Goal: Task Accomplishment & Management: Use online tool/utility

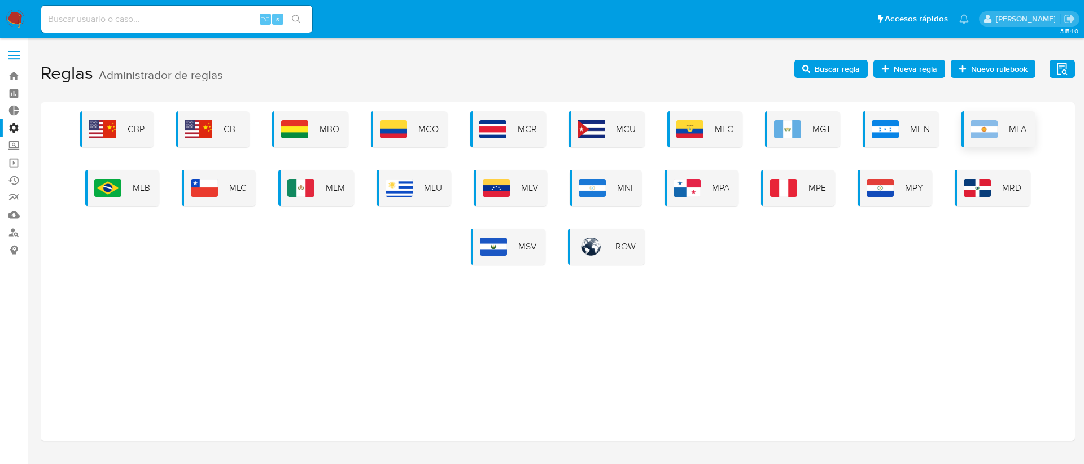
click at [1009, 132] on span "MLA" at bounding box center [1018, 129] width 18 height 12
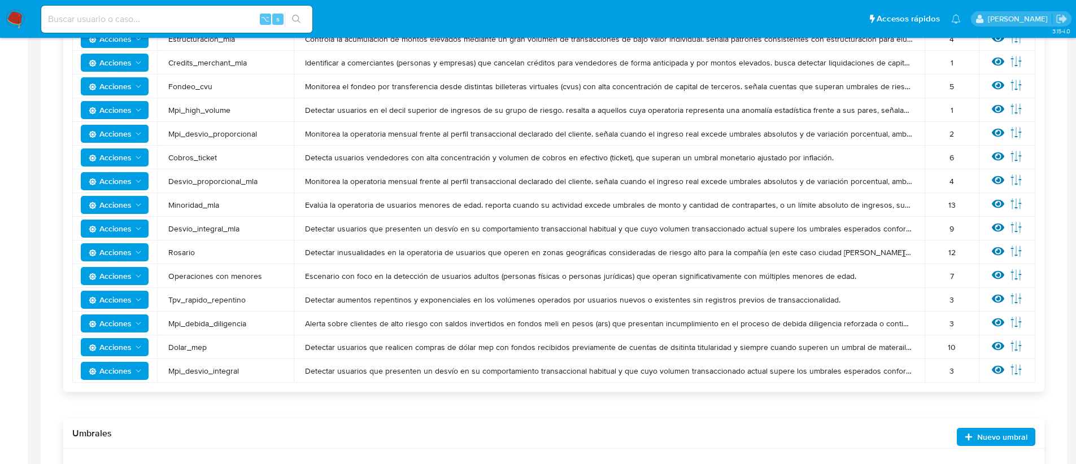
scroll to position [420, 0]
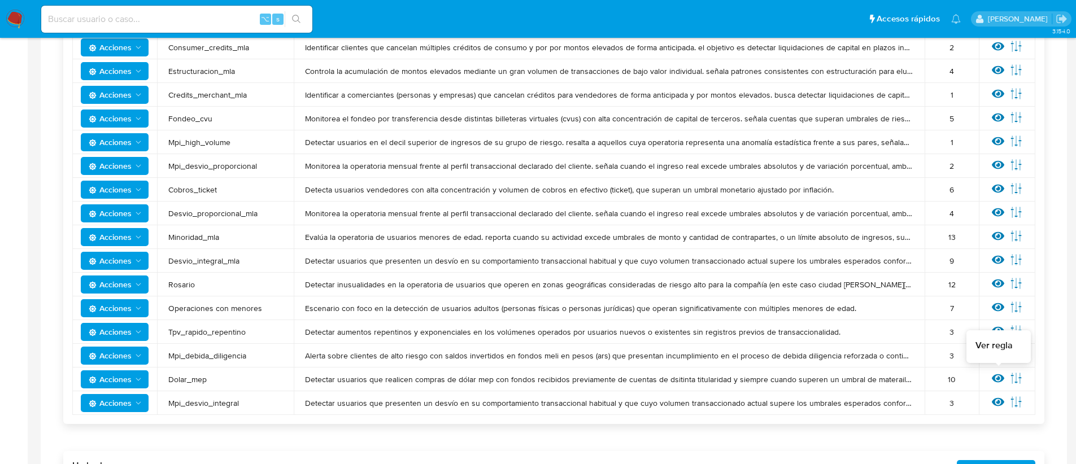
click at [999, 378] on icon at bounding box center [998, 378] width 12 height 8
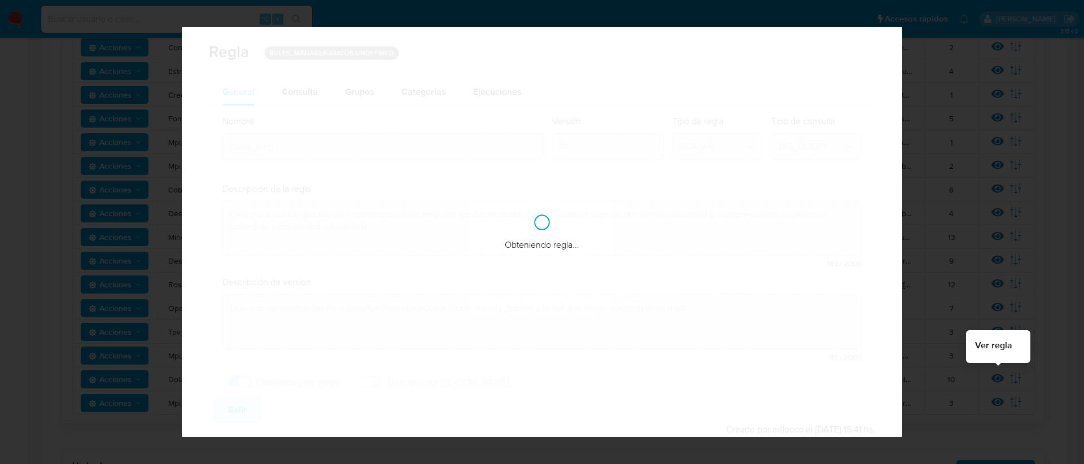
checkbox input "true"
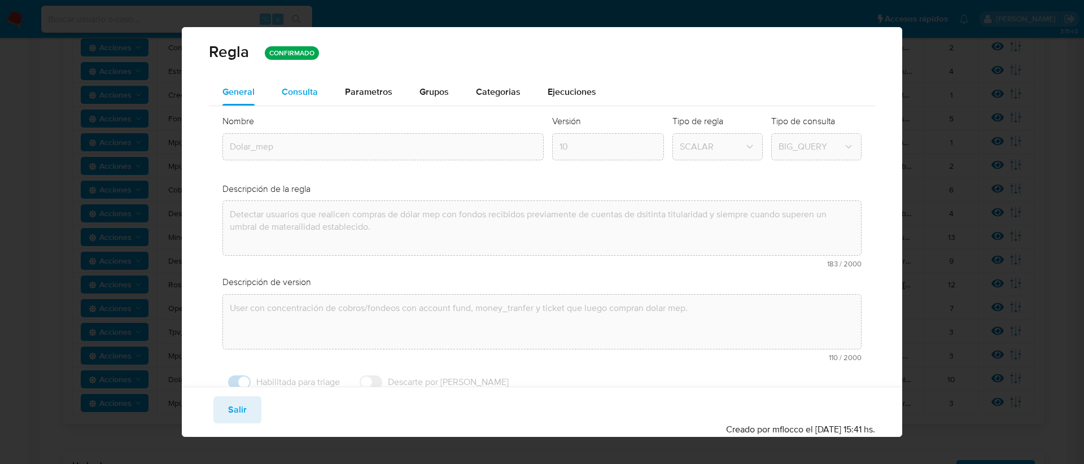
click at [304, 99] on div "Consulta" at bounding box center [300, 91] width 36 height 27
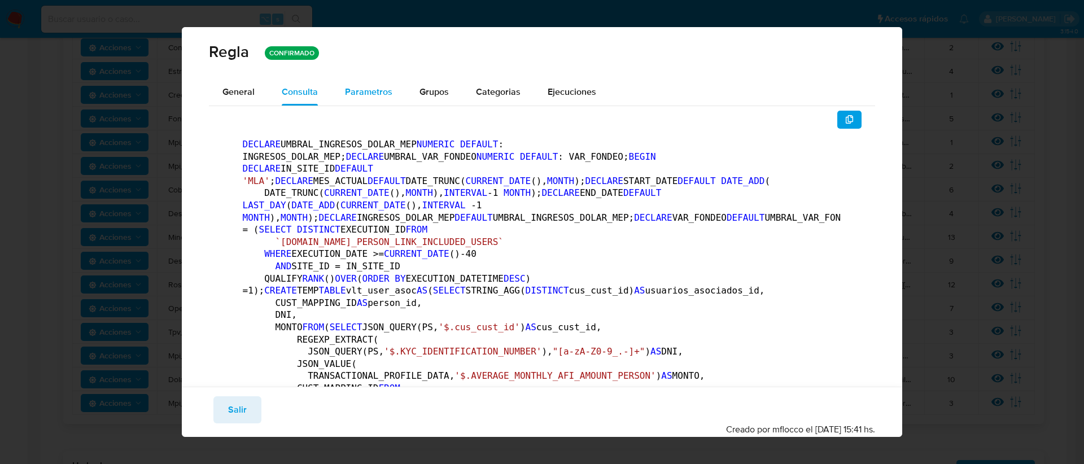
click at [357, 91] on span "Parametros" at bounding box center [368, 91] width 47 height 13
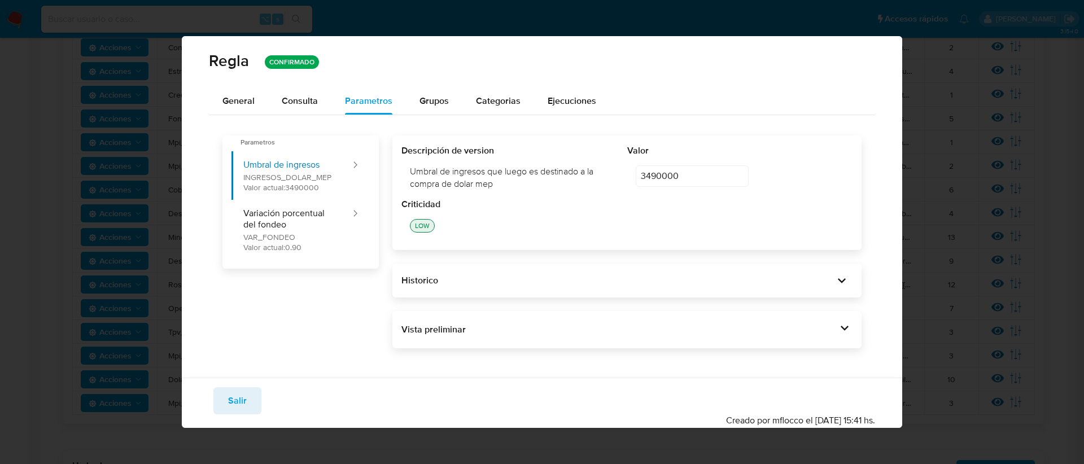
click at [430, 98] on span "Grupos" at bounding box center [434, 100] width 29 height 13
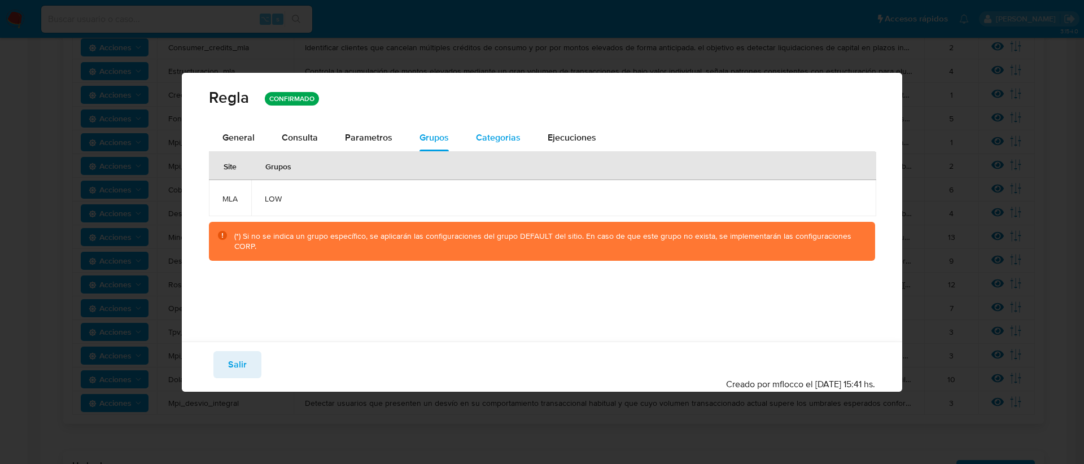
click at [528, 143] on button "Categorias" at bounding box center [498, 137] width 72 height 27
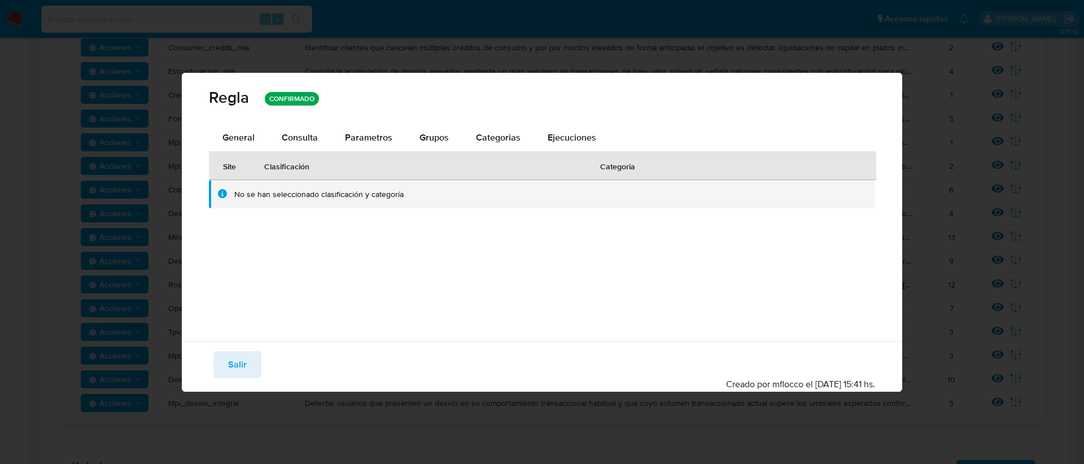
click at [609, 140] on div "General Consulta Parametros Grupos Categorias Ejecuciones" at bounding box center [542, 137] width 667 height 27
click at [573, 132] on span "Ejecuciones" at bounding box center [572, 137] width 49 height 13
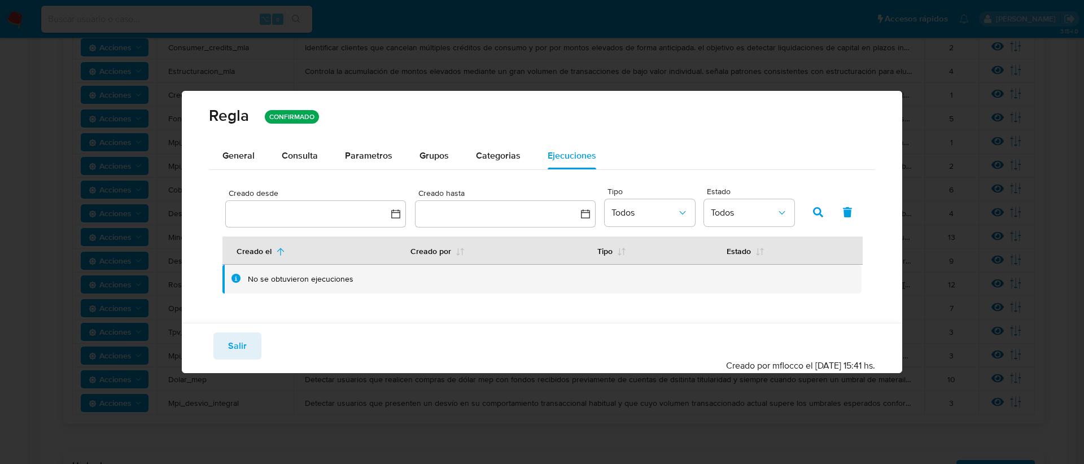
click at [210, 352] on div "Guardar Salir Simular Confirmar" at bounding box center [542, 346] width 667 height 27
click at [221, 352] on button "Salir" at bounding box center [237, 346] width 48 height 27
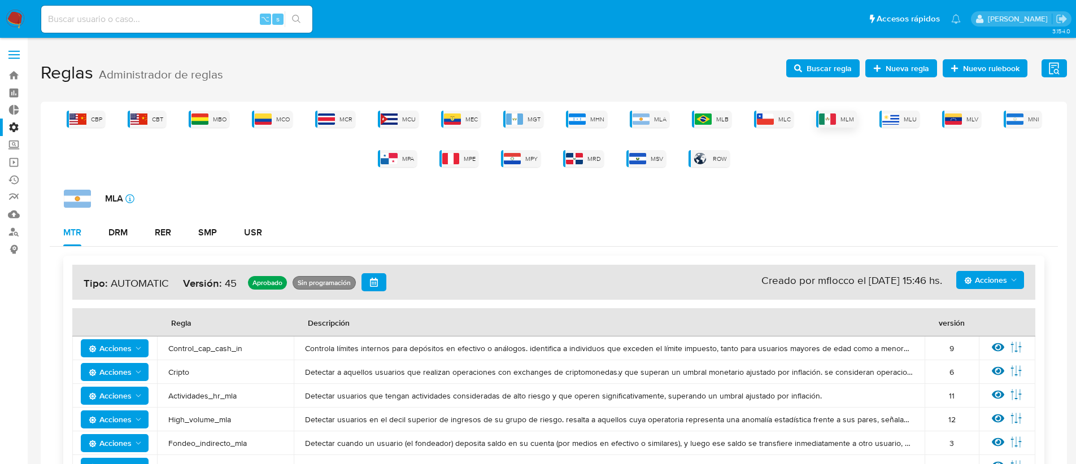
scroll to position [0, 0]
click at [815, 69] on span "Buscar regla" at bounding box center [828, 69] width 45 height 18
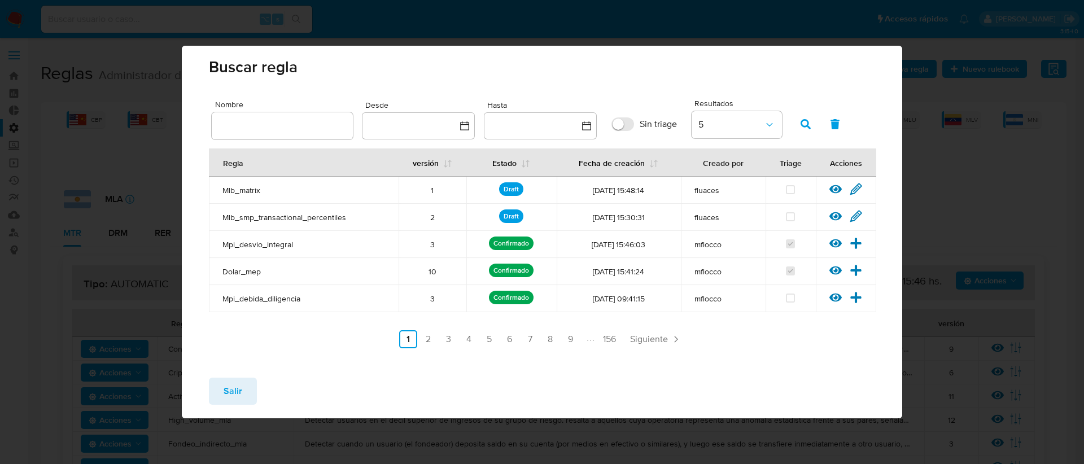
click at [243, 269] on span "Dolar_mep" at bounding box center [303, 272] width 163 height 10
click at [243, 268] on span "Dolar_mep" at bounding box center [303, 272] width 163 height 10
click at [242, 125] on input "text" at bounding box center [282, 126] width 141 height 15
type input "Dolar_mep"
click at [811, 124] on button "button" at bounding box center [805, 124] width 29 height 27
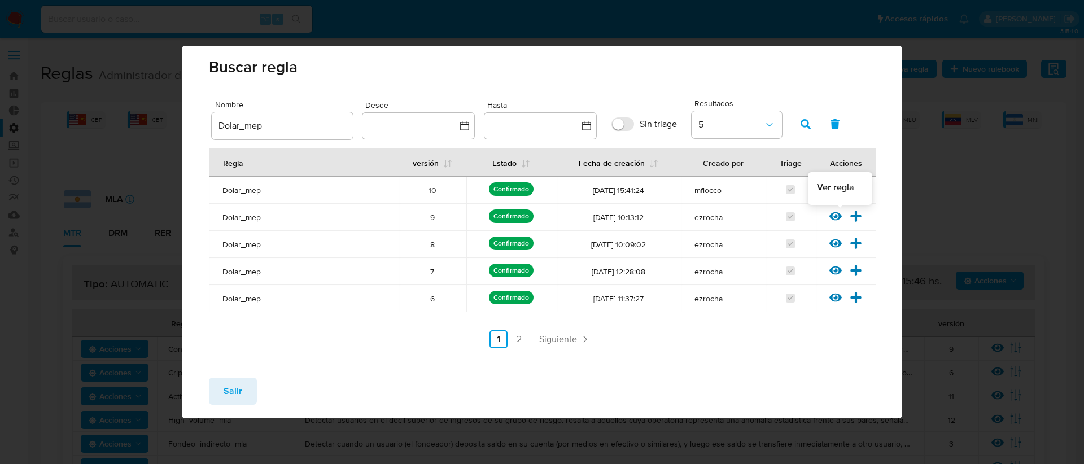
click at [841, 214] on icon at bounding box center [836, 216] width 12 height 12
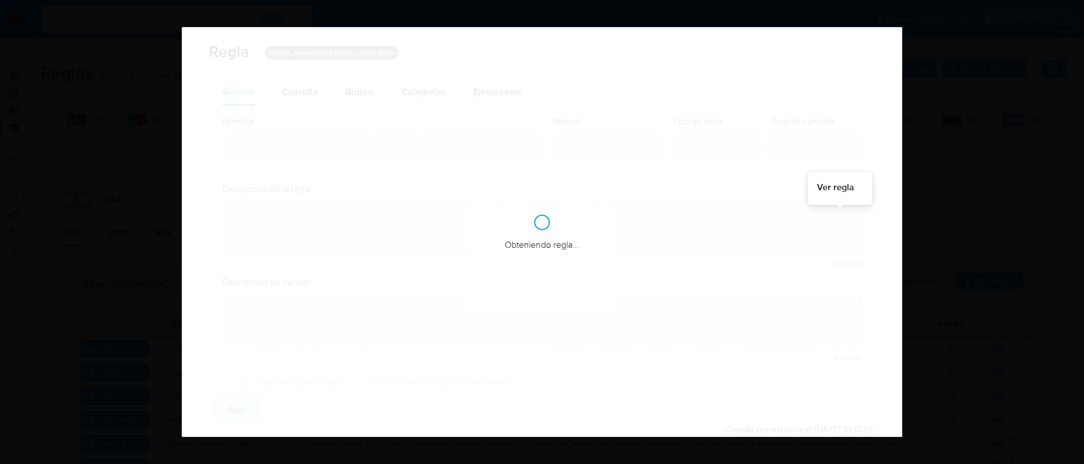
type input "Dolar_mep"
type textarea "Detectar usuarios que realicen compras de dólar mep con fondos recibidos previa…"
type textarea "User con concentración de cobros/fondeos con account fund, money_tranfer y tick…"
checkbox input "true"
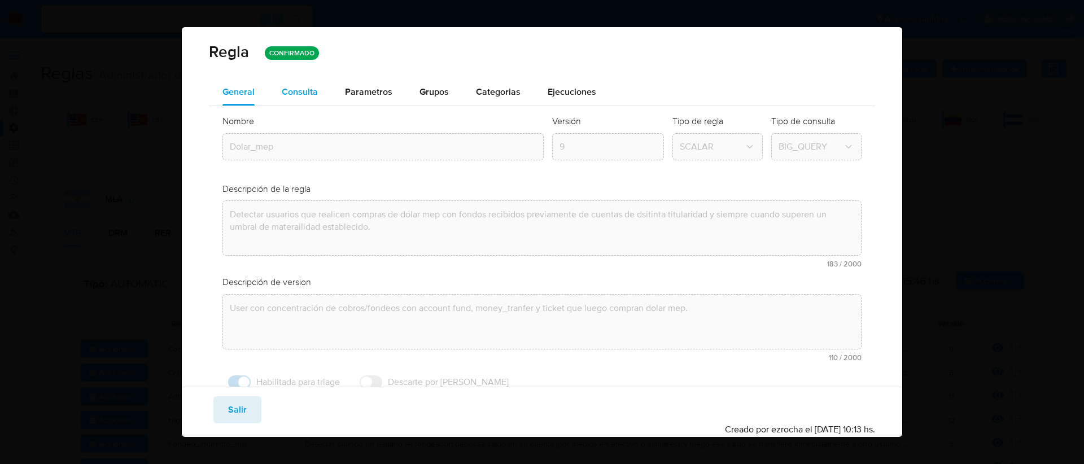
click at [298, 94] on span "Consulta" at bounding box center [300, 91] width 36 height 13
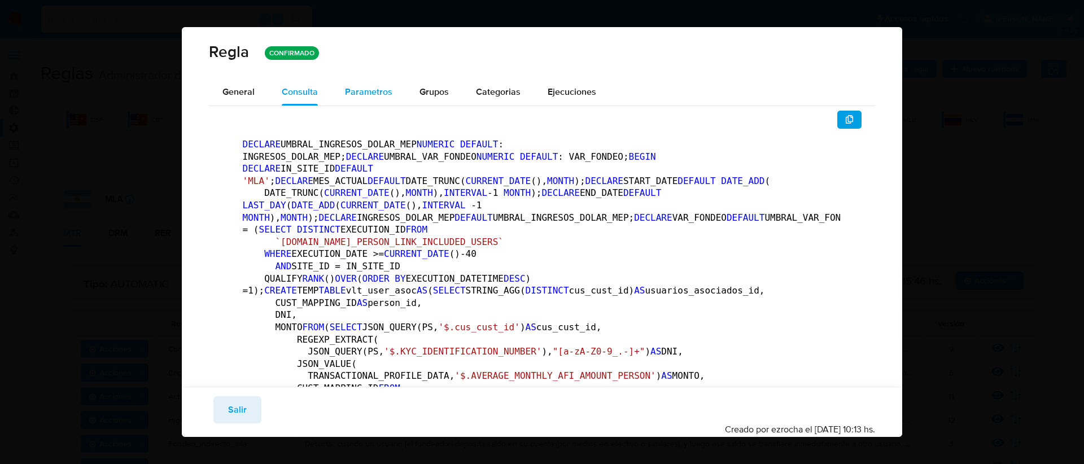
click at [346, 90] on span "Parametros" at bounding box center [368, 91] width 47 height 13
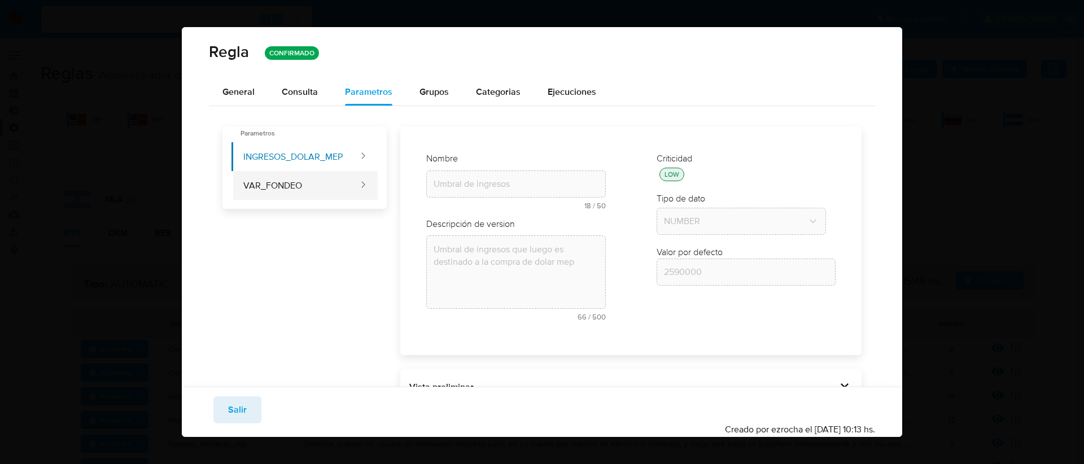
click at [331, 184] on button "VAR_FONDEO" at bounding box center [296, 185] width 128 height 29
type input "0.90"
type input "Variación porcentual del fondeo"
type textarea "Es la variación porcentual del total fondeado vs el fondeo en periodo de la com…"
click at [322, 162] on button "INGRESOS_DOLAR_MEP" at bounding box center [296, 156] width 128 height 29
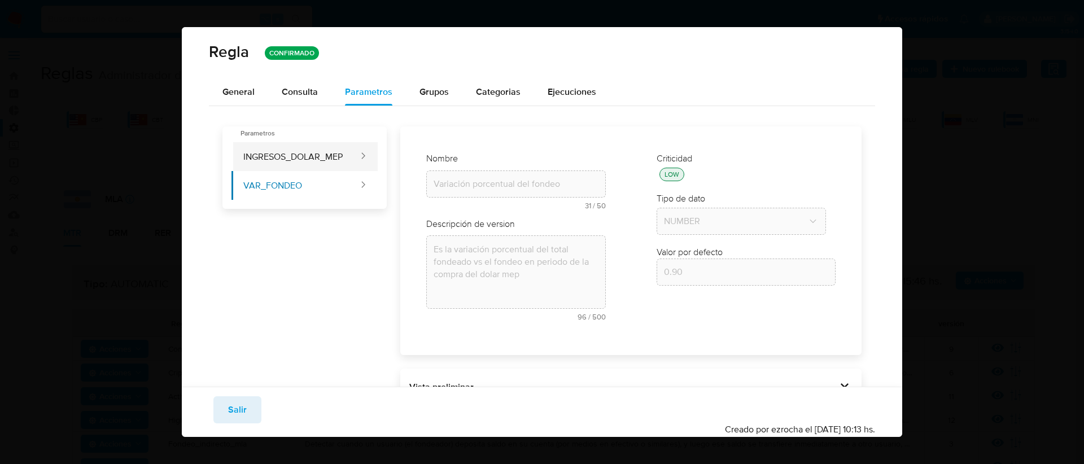
type input "2590000"
type input "Umbral de ingresos"
type textarea "Umbral de ingresos que luego es destinado a la compra de dolar mep"
click at [246, 91] on span "General" at bounding box center [238, 91] width 32 height 13
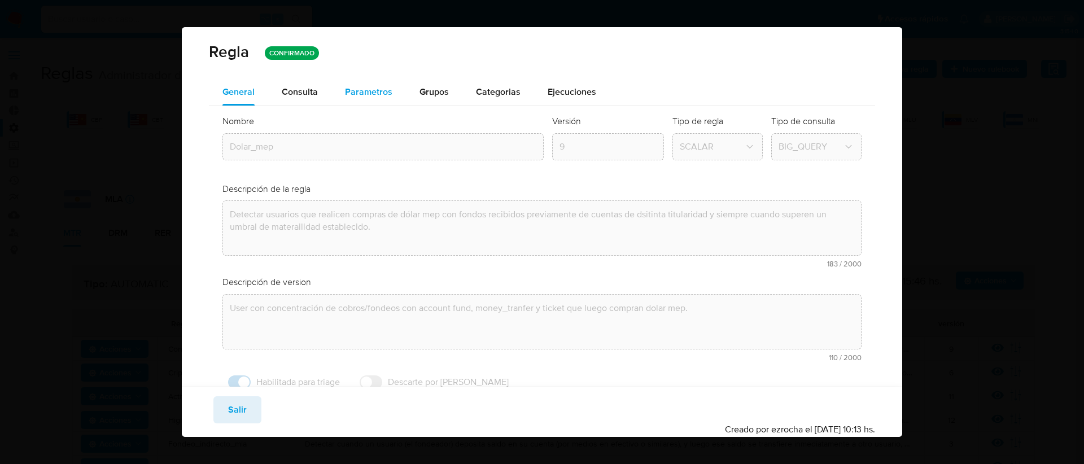
click at [359, 103] on div "Parametros" at bounding box center [368, 91] width 47 height 27
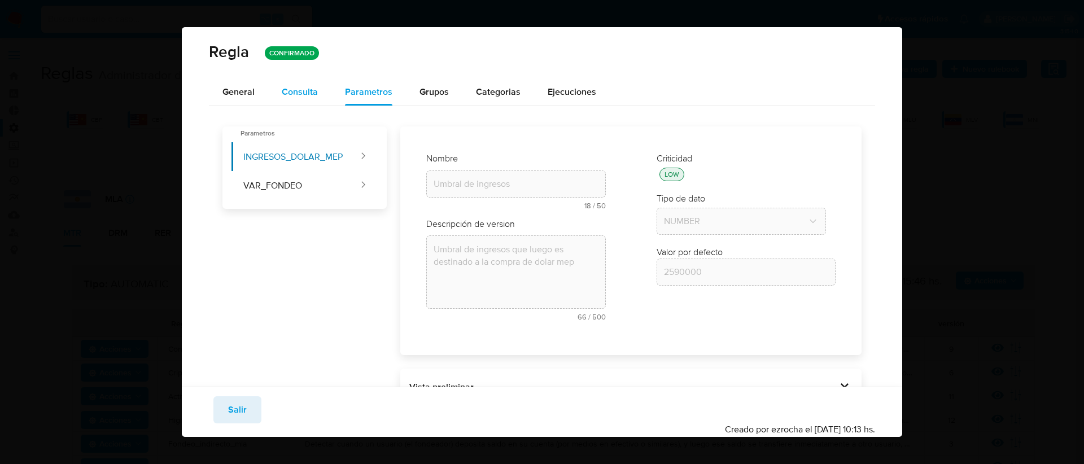
click at [305, 92] on span "Consulta" at bounding box center [300, 91] width 36 height 13
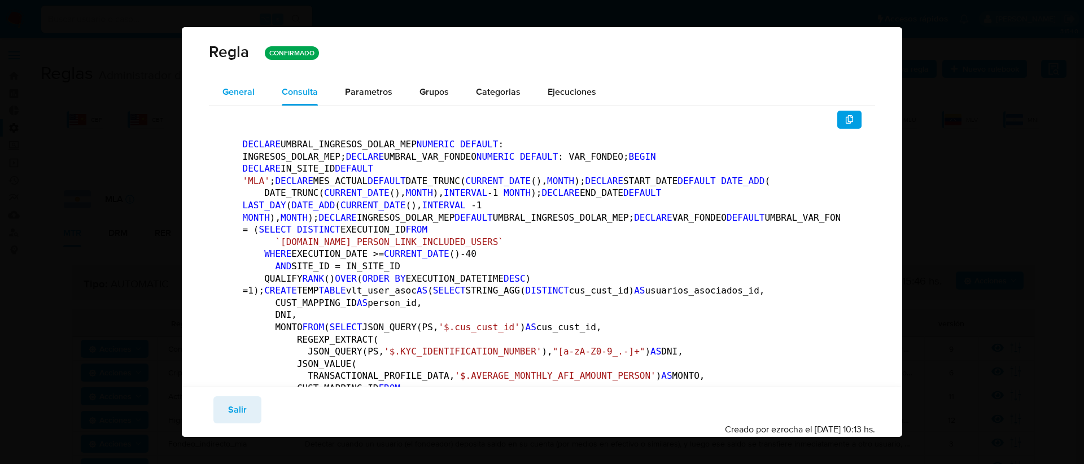
click at [235, 89] on span "General" at bounding box center [238, 91] width 32 height 13
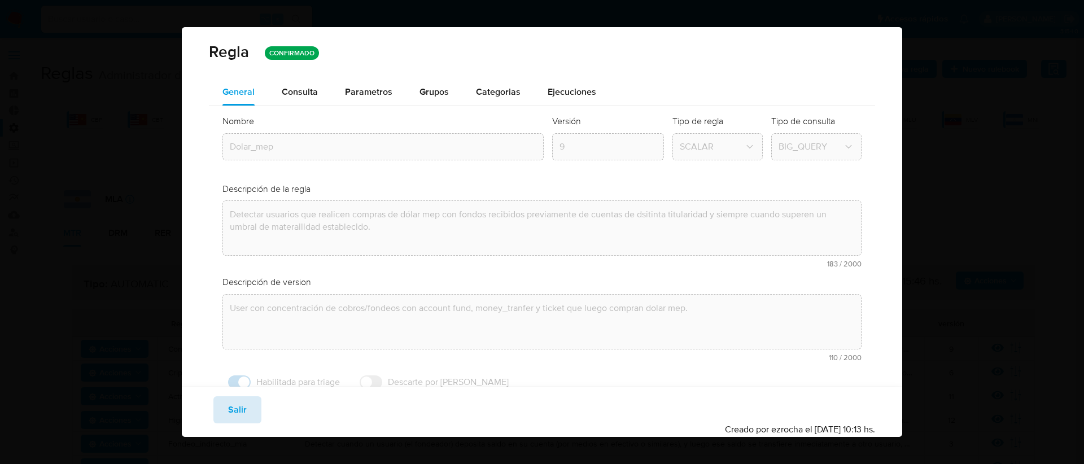
click at [231, 413] on span "Salir" at bounding box center [237, 410] width 19 height 25
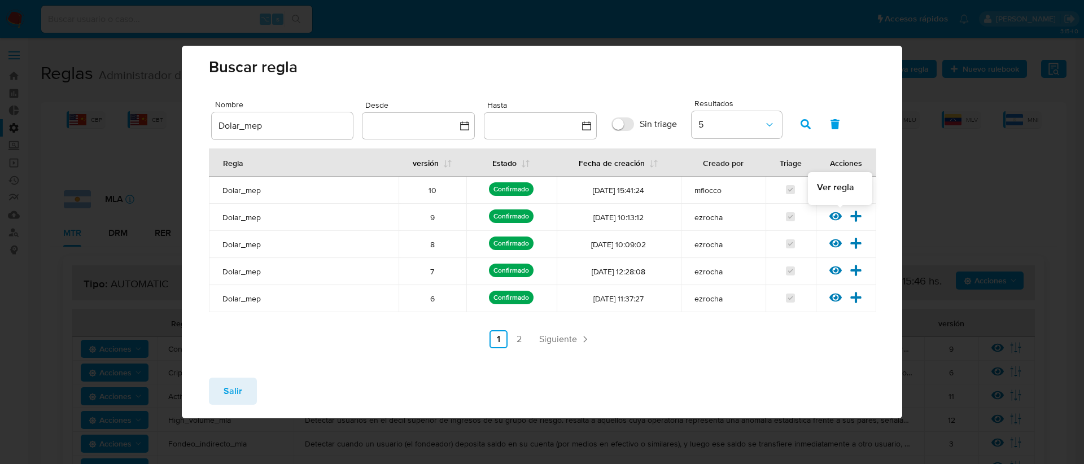
click at [837, 214] on icon at bounding box center [836, 216] width 12 height 12
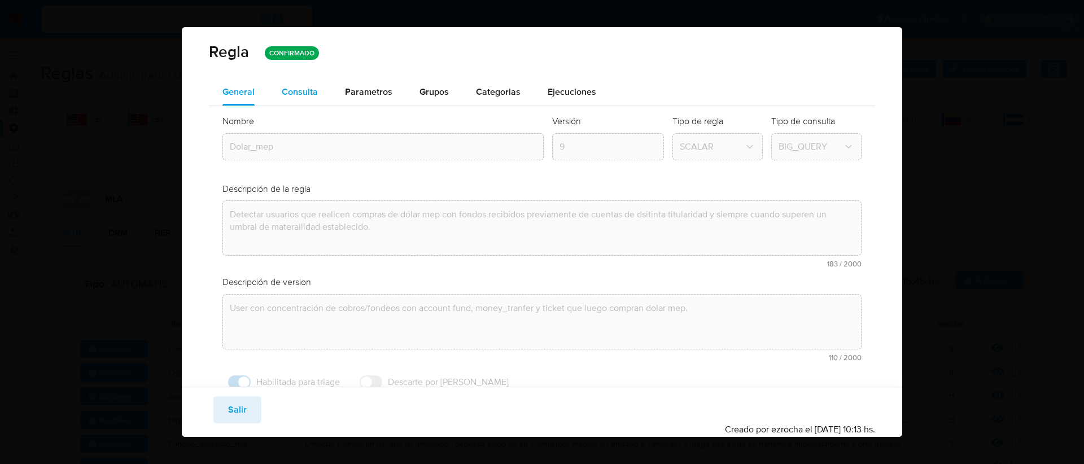
click at [306, 97] on span "Consulta" at bounding box center [300, 91] width 36 height 13
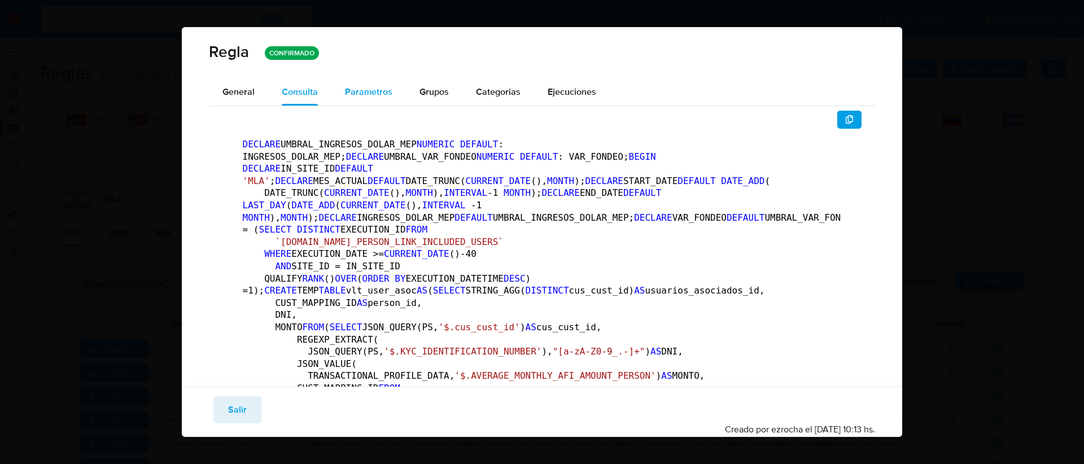
click at [362, 86] on span "Parametros" at bounding box center [368, 91] width 47 height 13
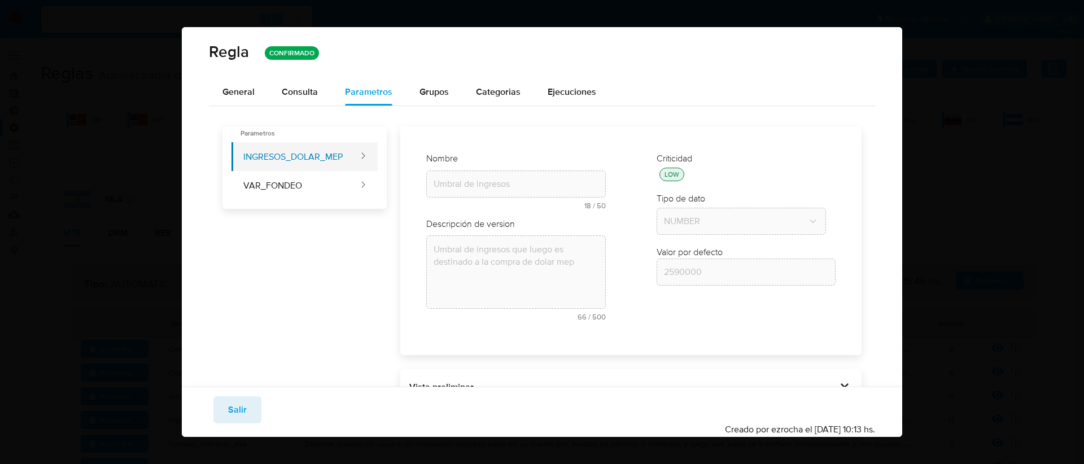
click at [297, 168] on button "INGRESOS_DOLAR_MEP" at bounding box center [296, 156] width 128 height 29
click at [314, 188] on button "VAR_FONDEO" at bounding box center [296, 185] width 128 height 29
type input "0.90"
type input "Variación porcentual del fondeo"
type textarea "Es la variación porcentual del total fondeado vs el fondeo en periodo de la com…"
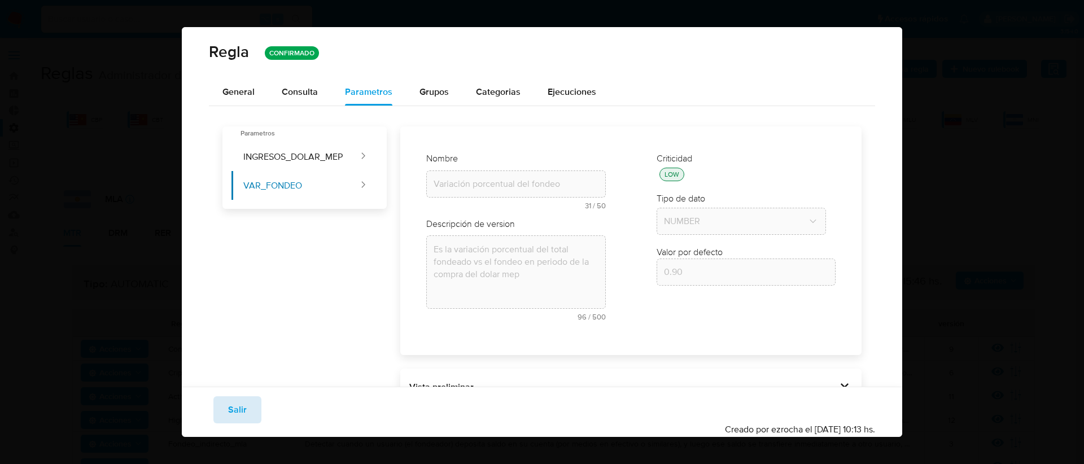
click at [229, 408] on span "Salir" at bounding box center [237, 410] width 19 height 25
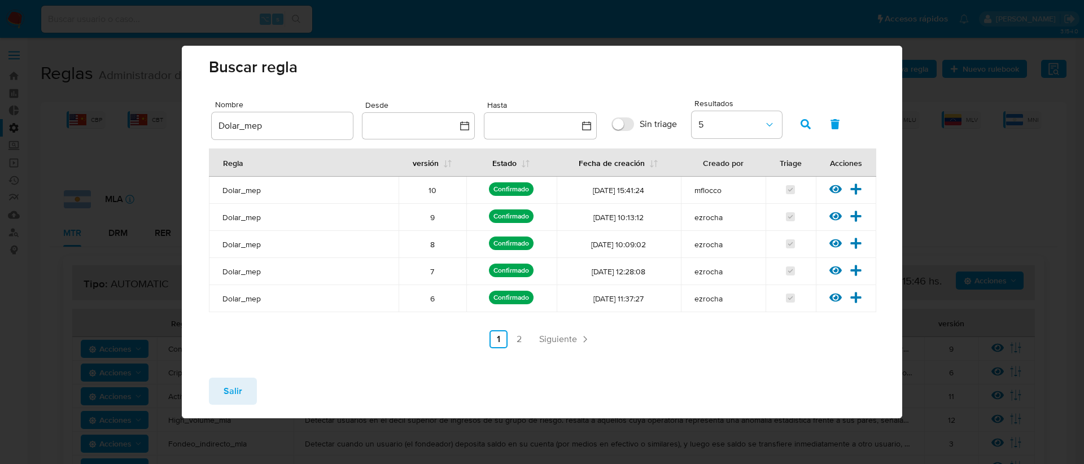
click at [240, 394] on span "Salir" at bounding box center [233, 391] width 19 height 25
